Goal: Information Seeking & Learning: Learn about a topic

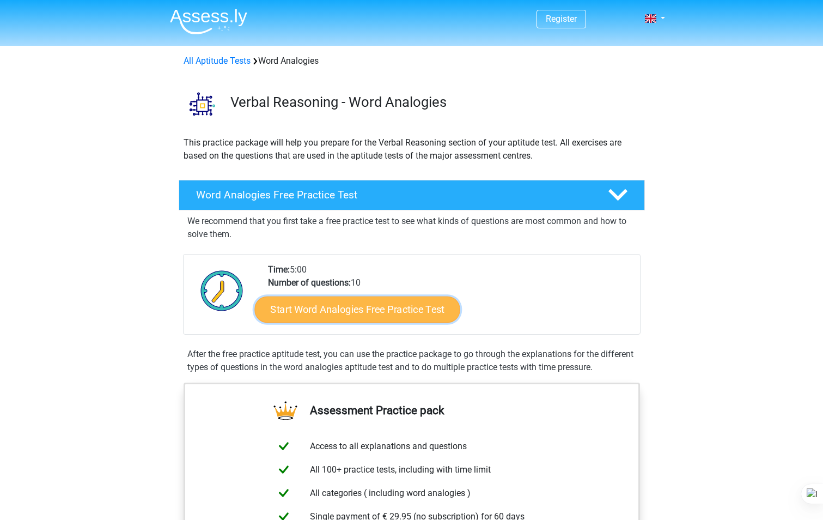
click at [348, 313] on link "Start Word Analogies Free Practice Test" at bounding box center [356, 309] width 205 height 26
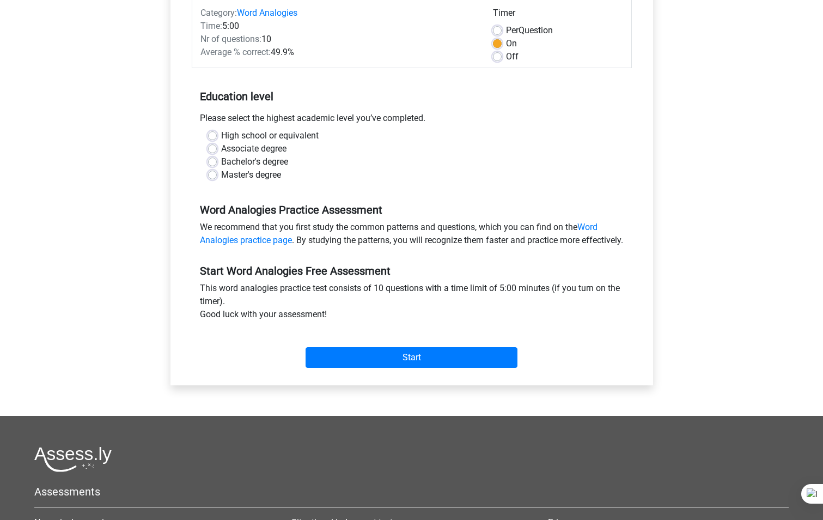
scroll to position [163, 0]
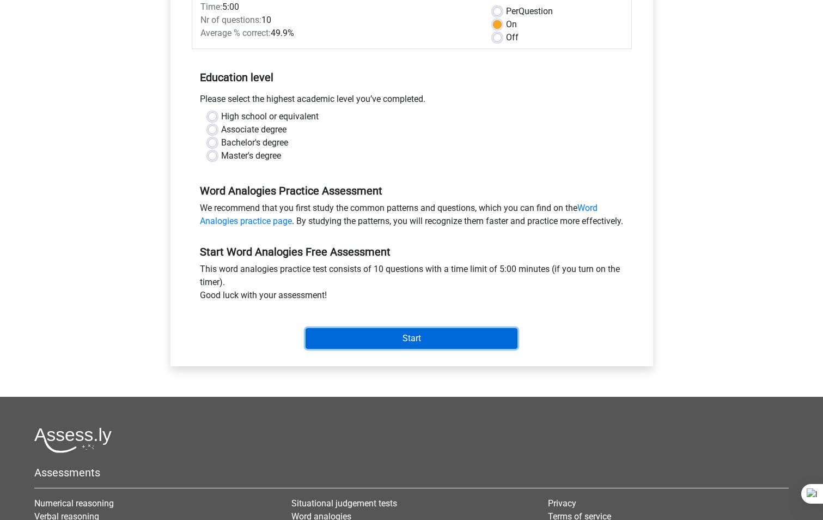
click at [417, 349] on input "Start" at bounding box center [411, 338] width 212 height 21
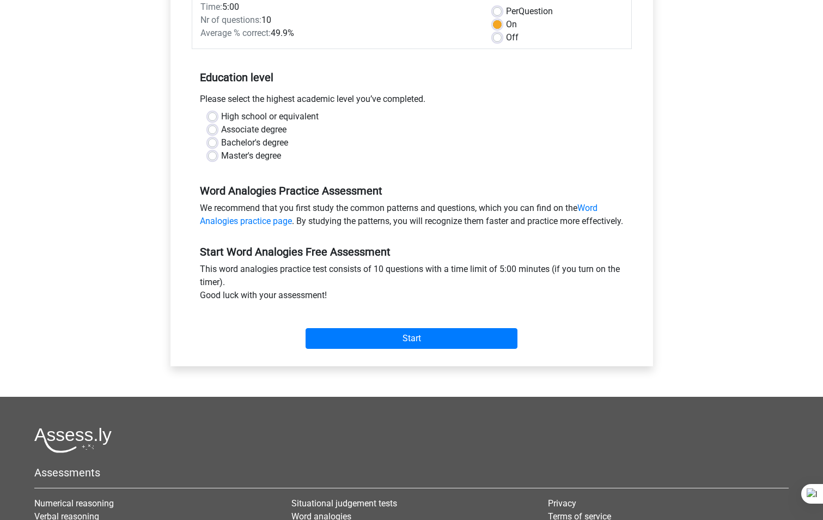
click at [450, 149] on div "Bachelor's degree" at bounding box center [411, 142] width 407 height 13
click at [221, 156] on label "Master's degree" at bounding box center [251, 155] width 60 height 13
click at [213, 156] on input "Master's degree" at bounding box center [212, 154] width 9 height 11
radio input "true"
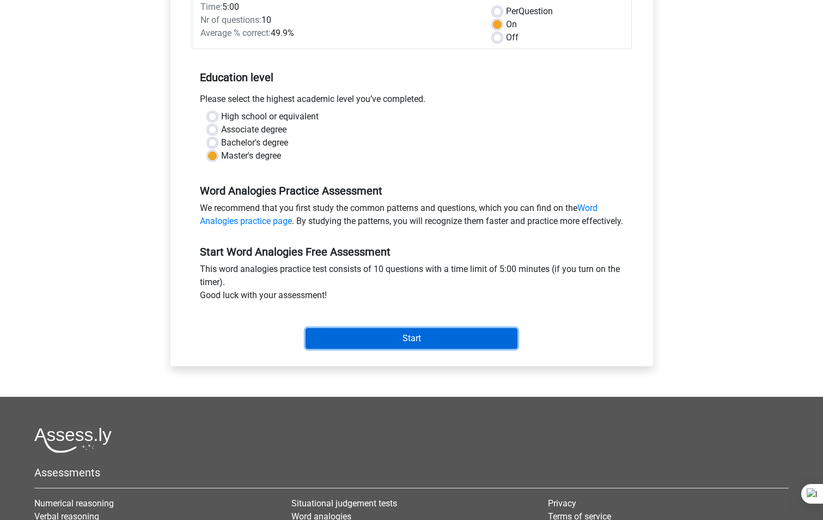
click at [411, 349] on input "Start" at bounding box center [411, 338] width 212 height 21
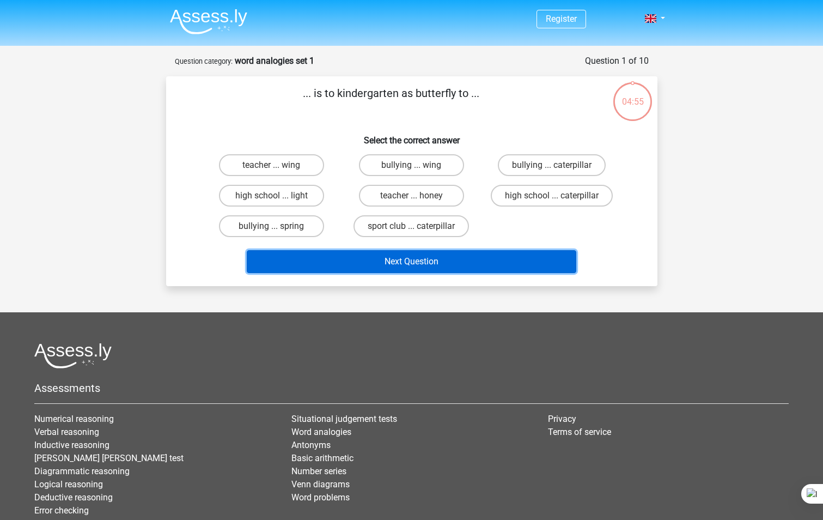
click at [415, 266] on button "Next Question" at bounding box center [411, 261] width 329 height 23
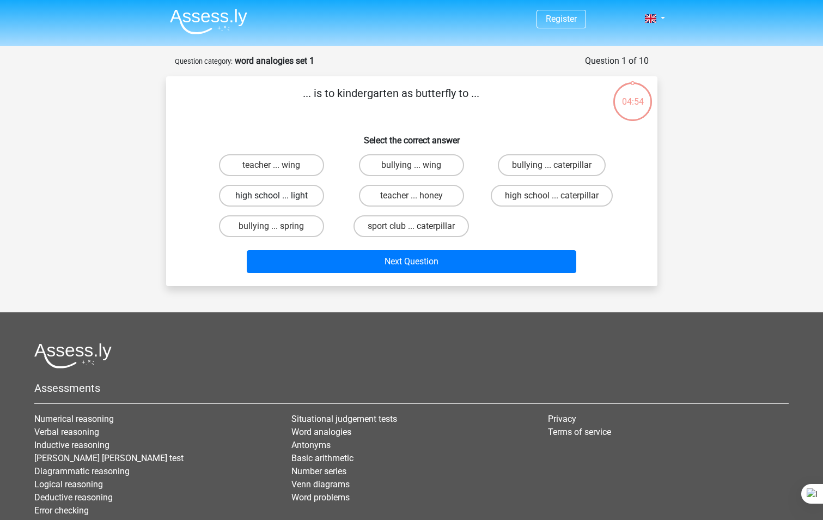
click at [296, 191] on label "high school ... light" at bounding box center [271, 196] width 105 height 22
click at [278, 195] on input "high school ... light" at bounding box center [274, 198] width 7 height 7
radio input "true"
click at [266, 162] on label "teacher ... wing" at bounding box center [271, 165] width 105 height 22
click at [271, 165] on input "teacher ... wing" at bounding box center [274, 168] width 7 height 7
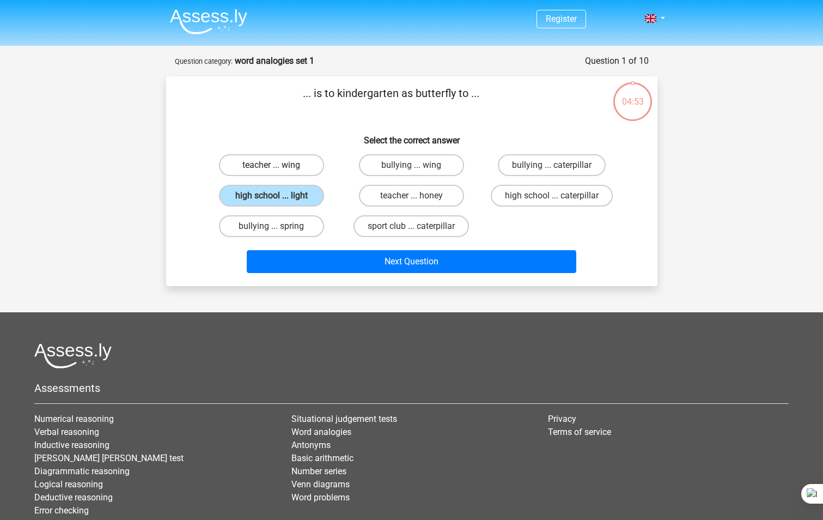
radio input "true"
click at [563, 21] on link "Register" at bounding box center [561, 19] width 31 height 10
